Goal: Register for event/course

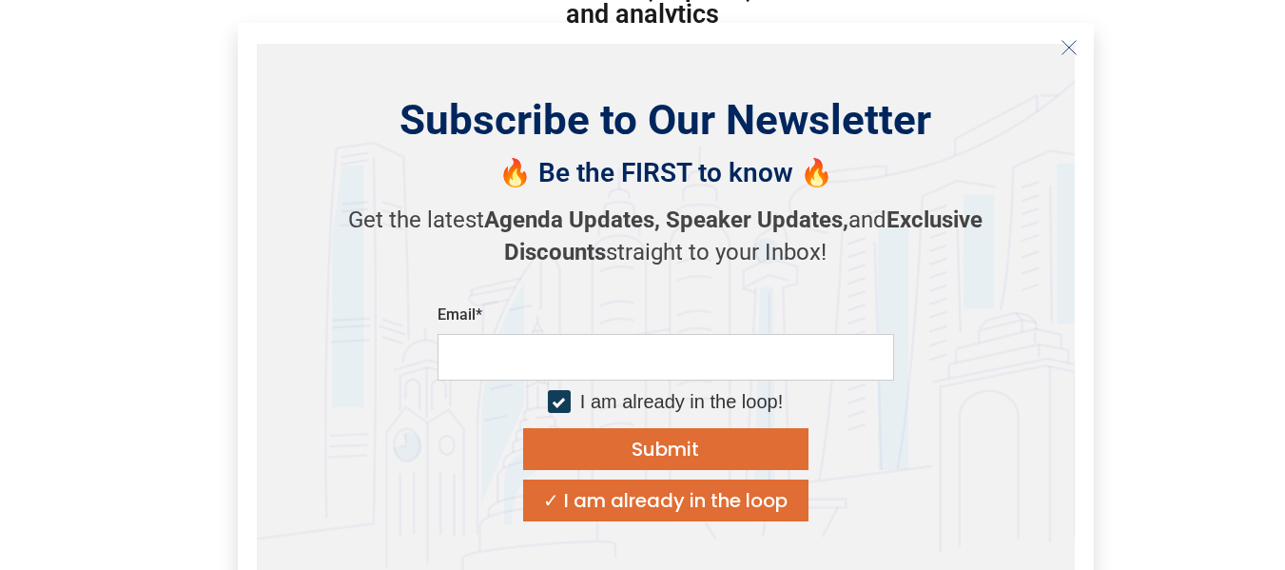
scroll to position [347, 0]
click at [1066, 46] on icon "Close" at bounding box center [1068, 47] width 17 height 17
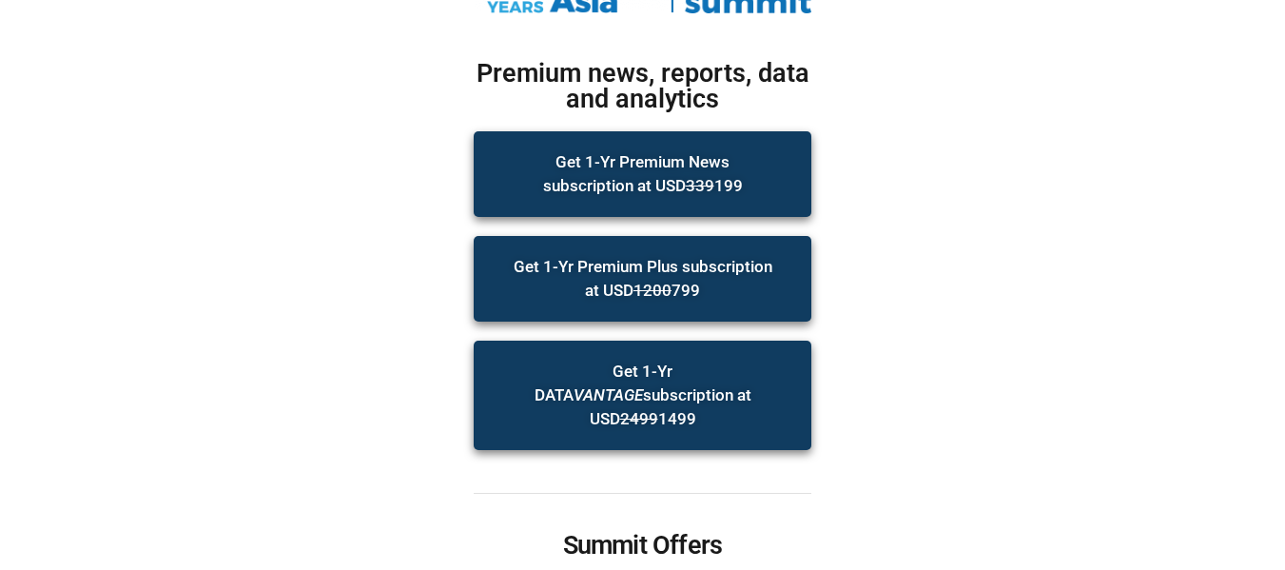
scroll to position [269, 0]
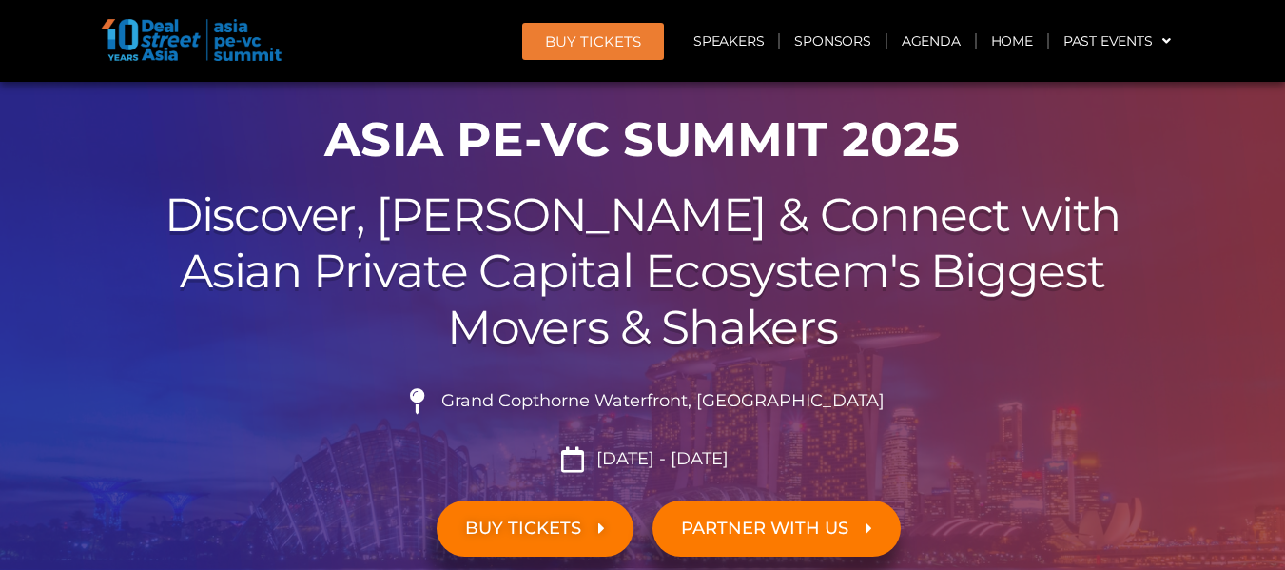
scroll to position [159, 0]
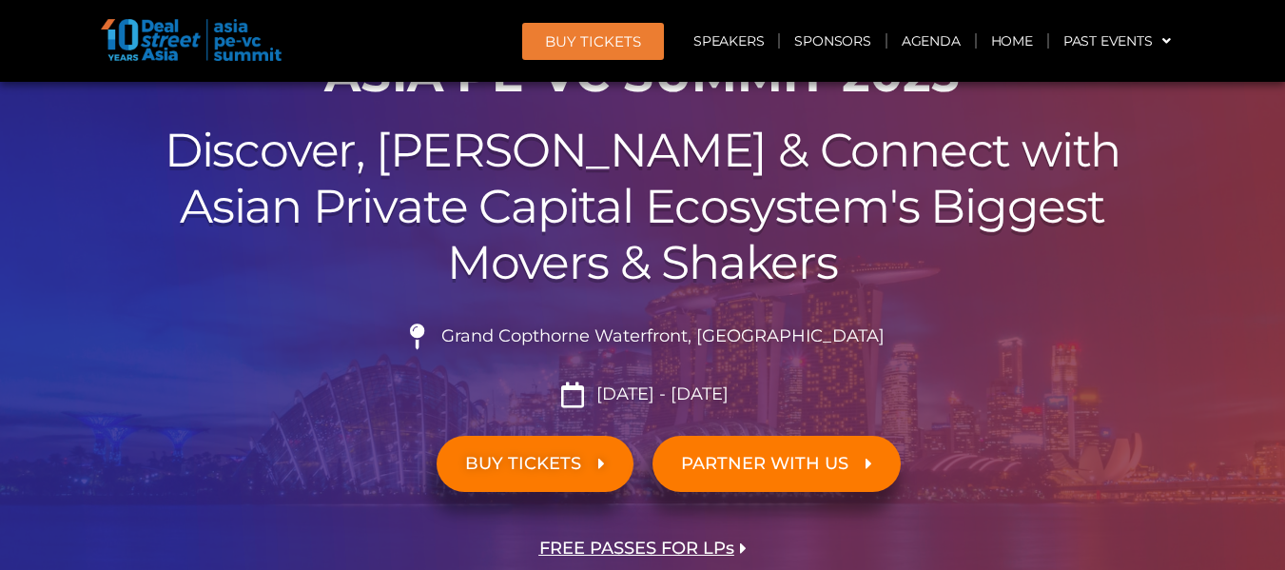
click at [808, 339] on span "Grand Copthorne Waterfront, [GEOGRAPHIC_DATA]​" at bounding box center [660, 336] width 448 height 21
drag, startPoint x: 599, startPoint y: 393, endPoint x: 739, endPoint y: 400, distance: 140.0
click at [739, 400] on li "[DATE] - [DATE]" at bounding box center [642, 394] width 1065 height 26
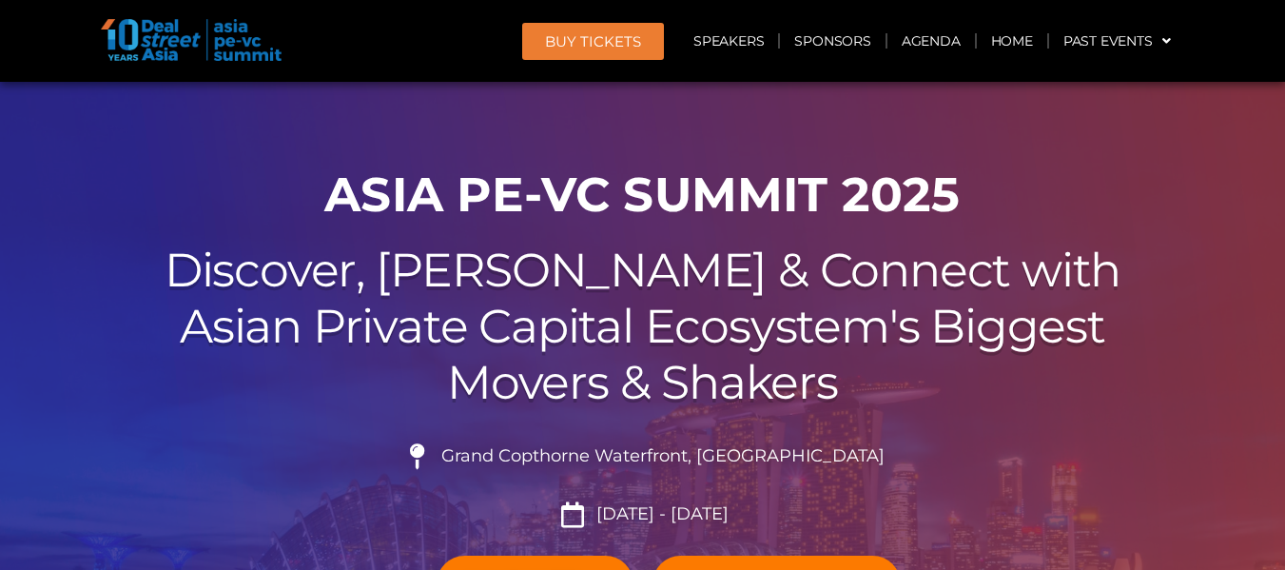
scroll to position [38, 0]
